Goal: Information Seeking & Learning: Find specific fact

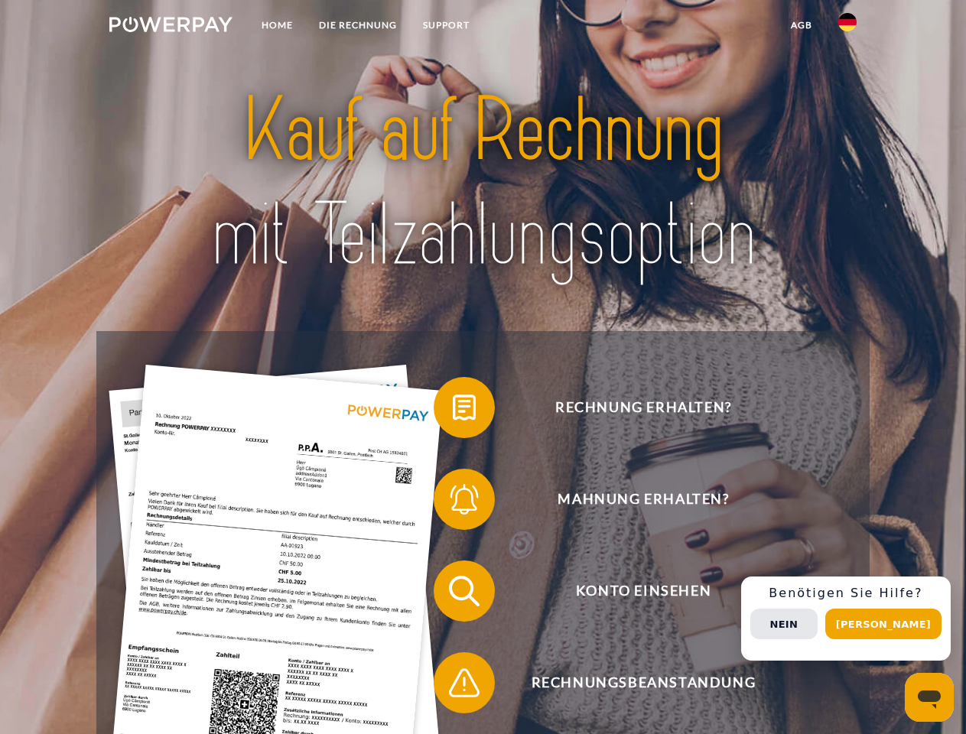
click at [171, 27] on img at bounding box center [170, 24] width 123 height 15
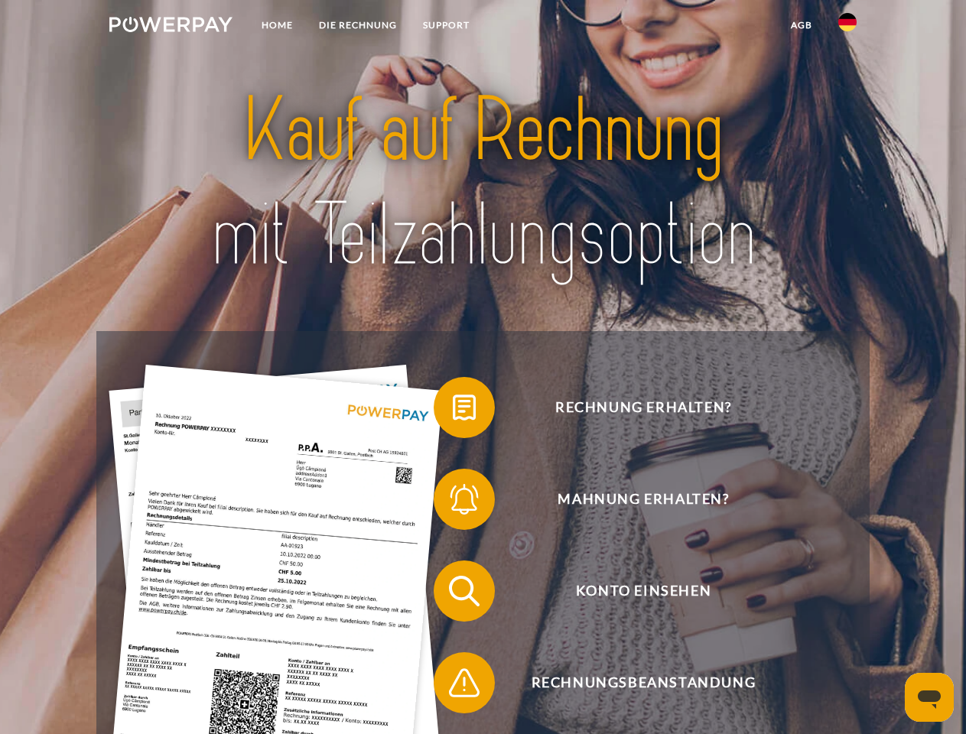
click at [848, 27] on img at bounding box center [848, 22] width 18 height 18
click at [801, 25] on link "agb" at bounding box center [801, 25] width 47 height 28
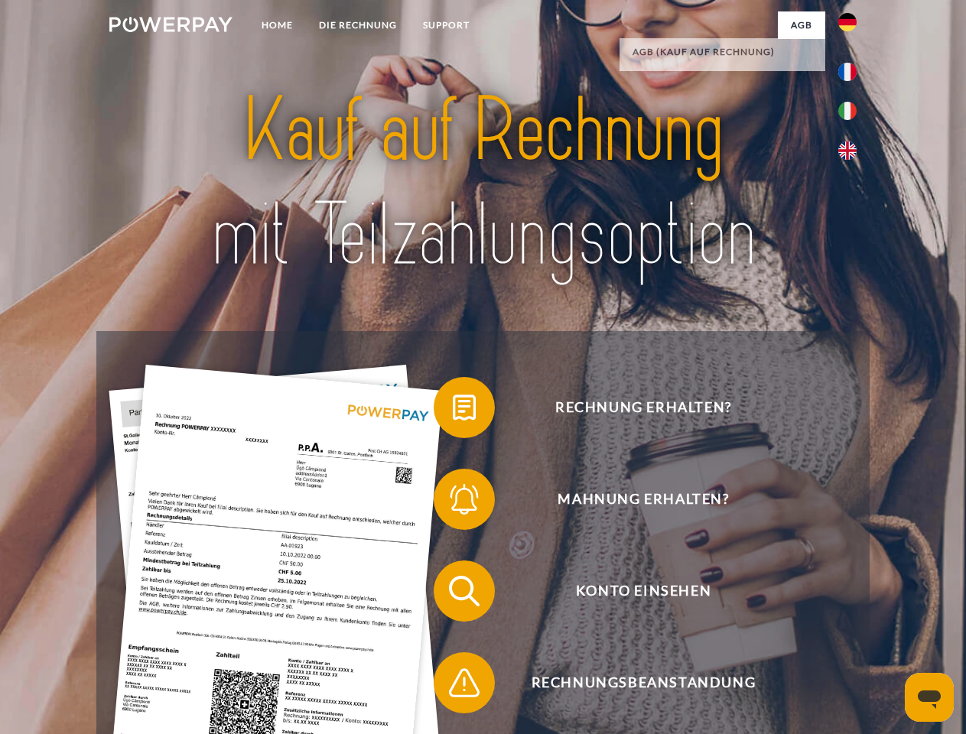
click at [453, 411] on span at bounding box center [441, 408] width 77 height 77
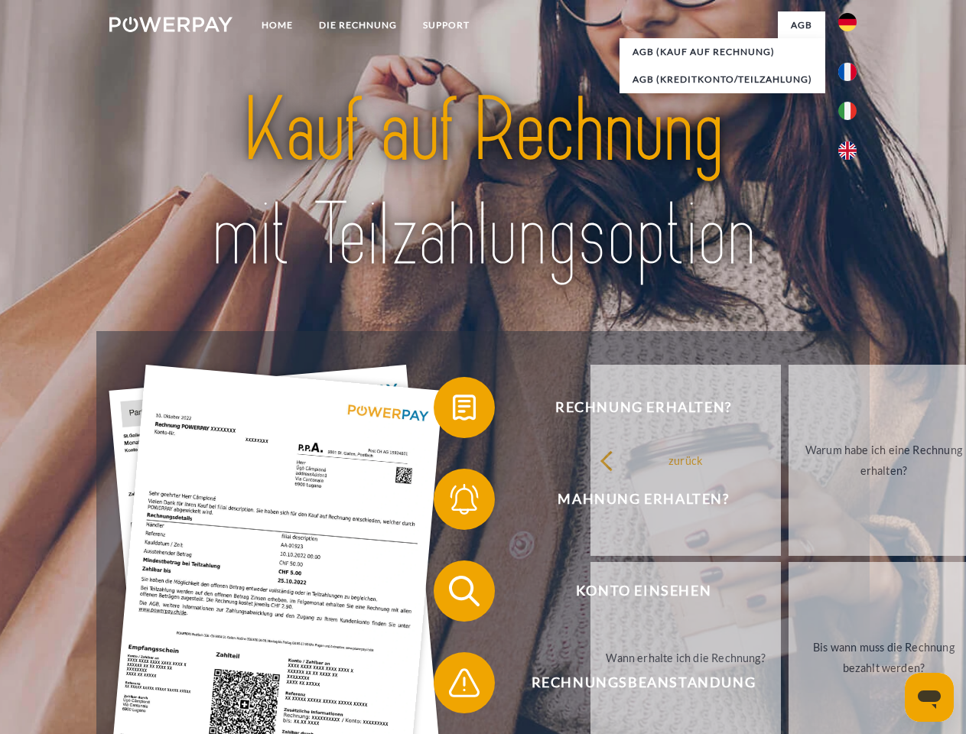
click at [453, 503] on span at bounding box center [441, 499] width 77 height 77
click at [789, 594] on link "Bis wann muss die Rechnung bezahlt werden?" at bounding box center [884, 657] width 191 height 191
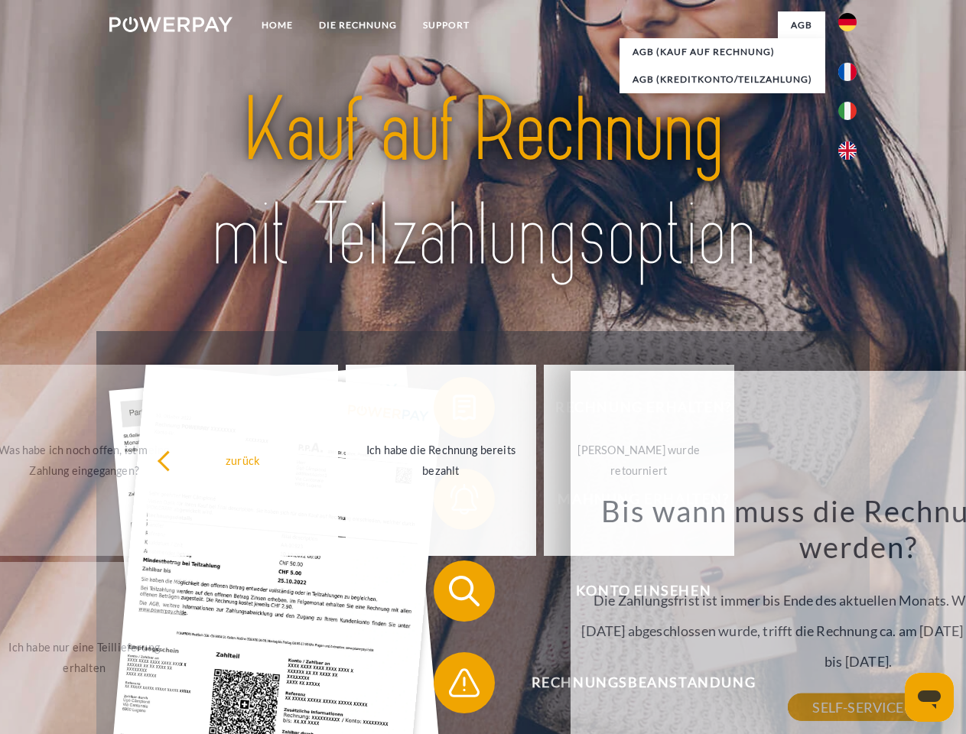
click at [579, 686] on div "Bis wann muss die Rechnung bezahlt werden? Die Zahlungsfrist ist immer bis Ende…" at bounding box center [858, 600] width 559 height 215
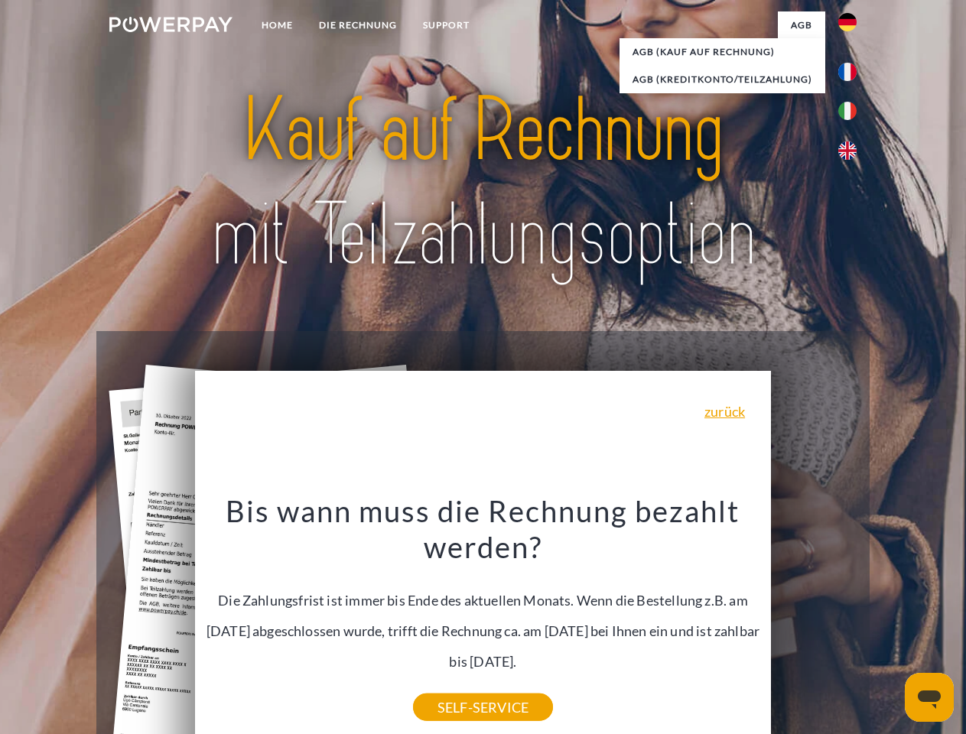
click at [852, 619] on div "Rechnung erhalten? Mahnung erhalten? Konto einsehen" at bounding box center [482, 637] width 773 height 612
click at [814, 622] on span "Konto einsehen" at bounding box center [643, 591] width 375 height 61
click at [889, 624] on header "Home DIE RECHNUNG SUPPORT" at bounding box center [483, 528] width 966 height 1057
